Goal: Information Seeking & Learning: Learn about a topic

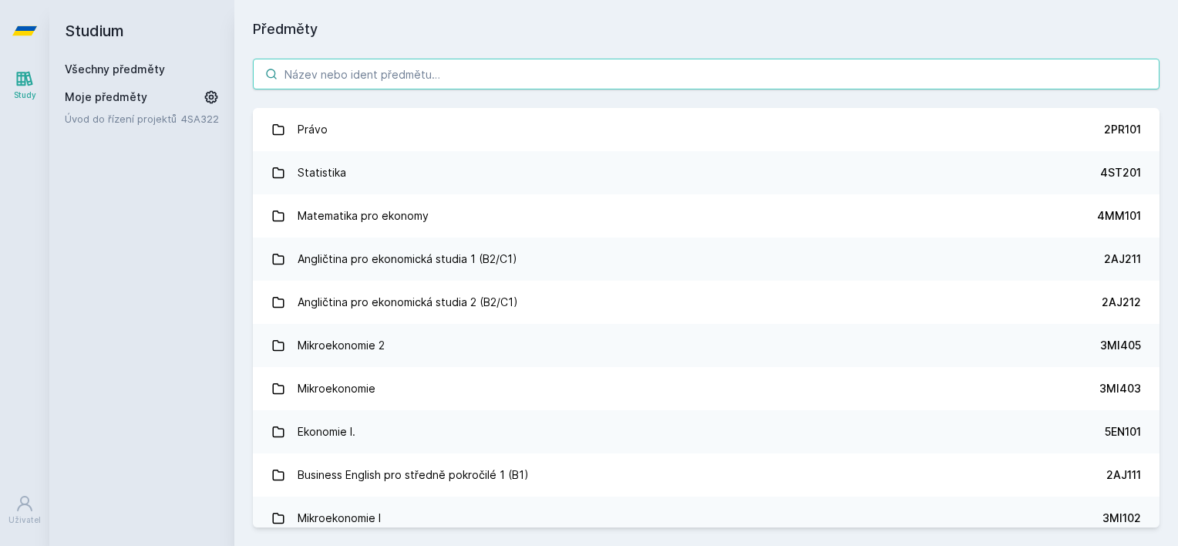
click at [453, 71] on input "search" at bounding box center [706, 74] width 907 height 31
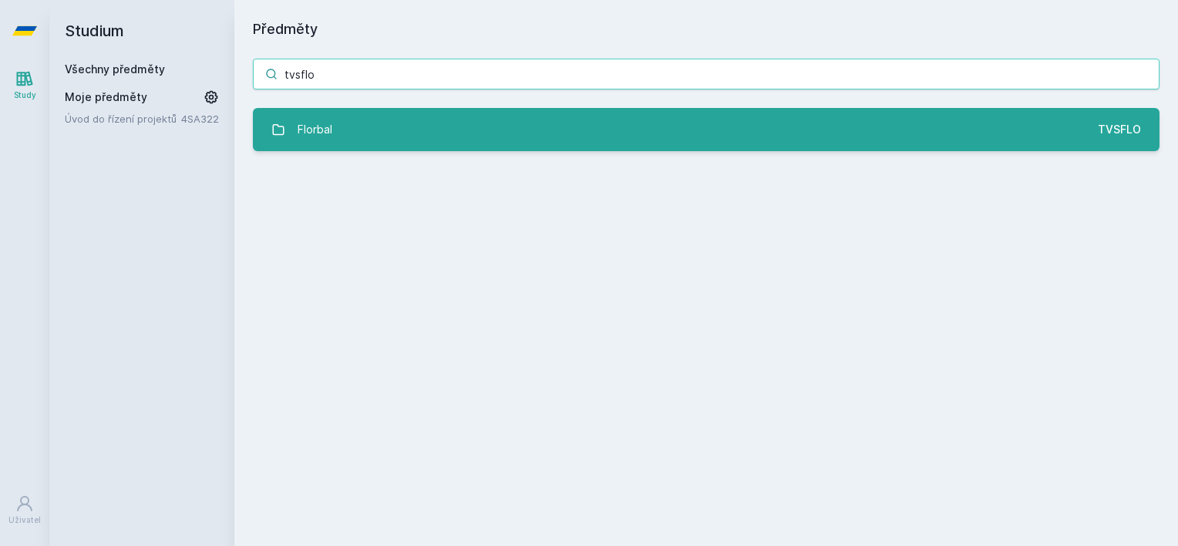
type input "tvsflo"
click at [419, 120] on link "Florbal TVSFLO" at bounding box center [706, 129] width 907 height 43
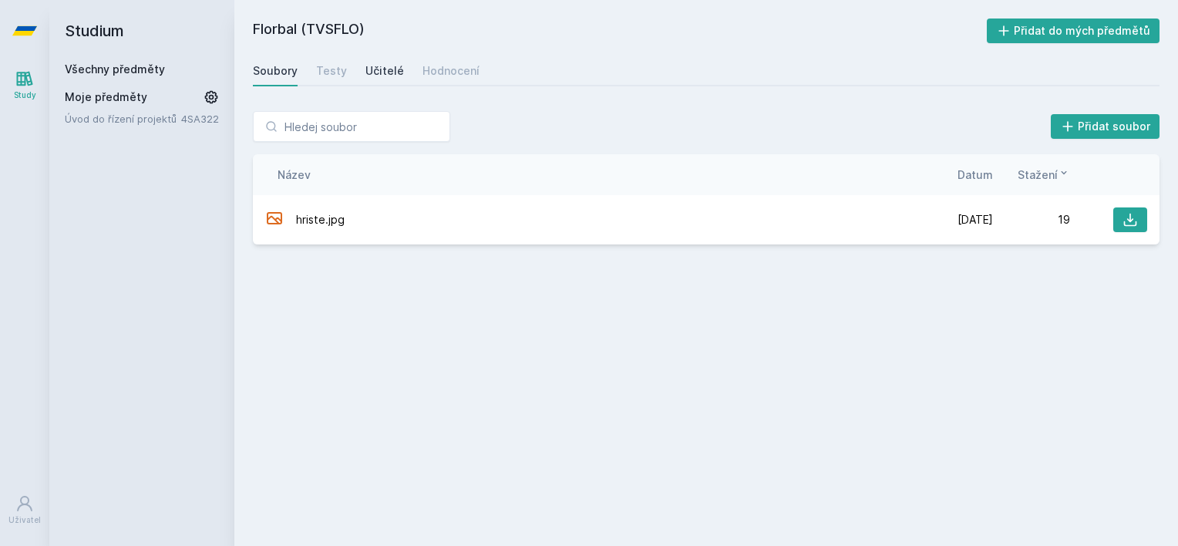
click at [380, 68] on div "Učitelé" at bounding box center [384, 70] width 39 height 15
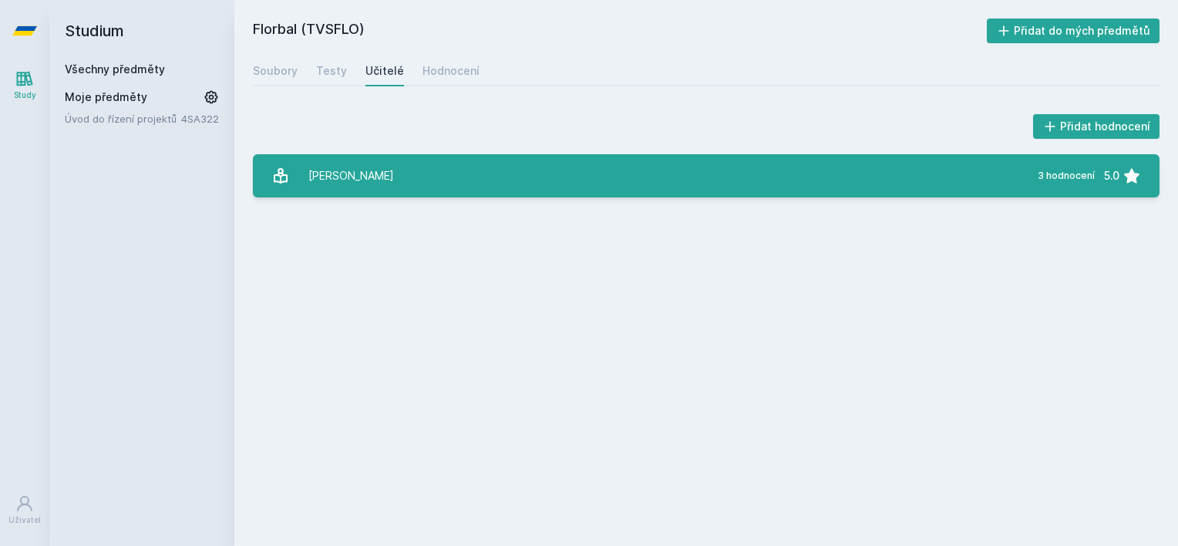
click at [395, 182] on link "[PERSON_NAME] 3 hodnocení 5.0" at bounding box center [706, 175] width 907 height 43
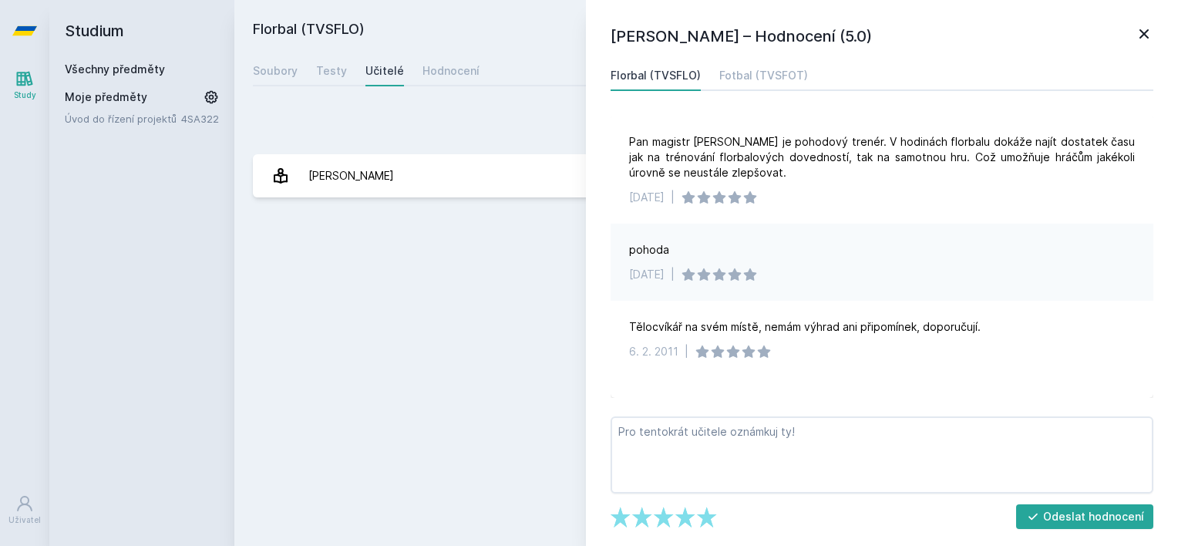
click at [1152, 28] on icon at bounding box center [1144, 34] width 19 height 19
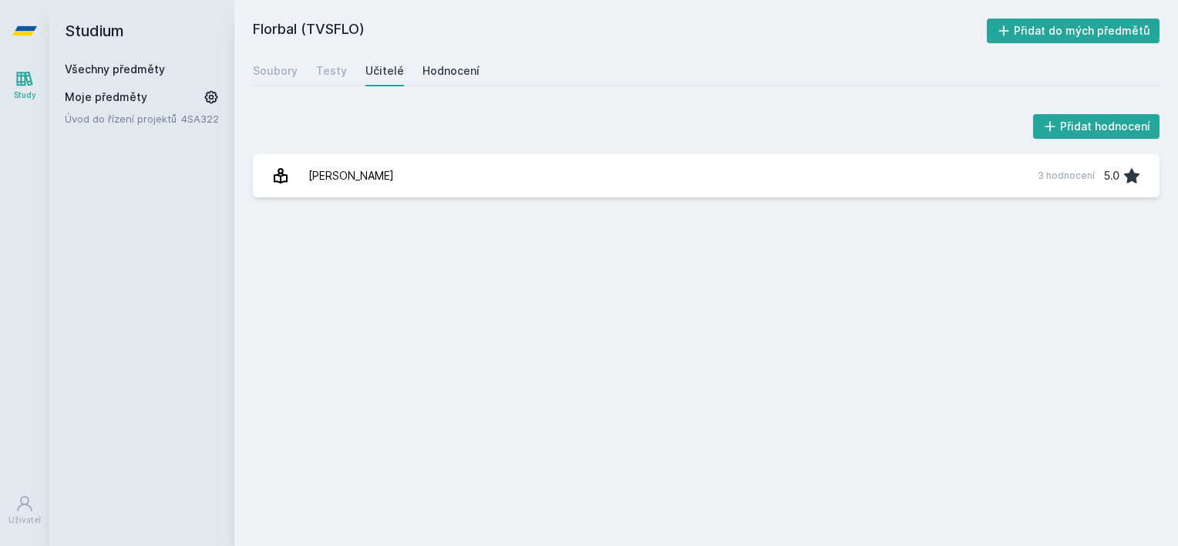
click at [459, 63] on div "Hodnocení" at bounding box center [450, 70] width 57 height 15
